Goal: Contribute content: Add original content to the website for others to see

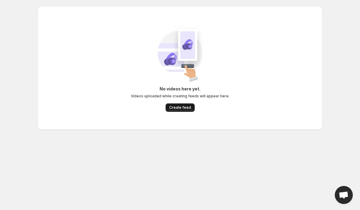
click at [172, 108] on span "Create feed" at bounding box center [180, 107] width 22 height 5
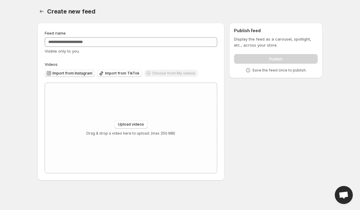
click at [86, 75] on span "Import from Instagram" at bounding box center [72, 73] width 40 height 5
